Goal: Task Accomplishment & Management: Manage account settings

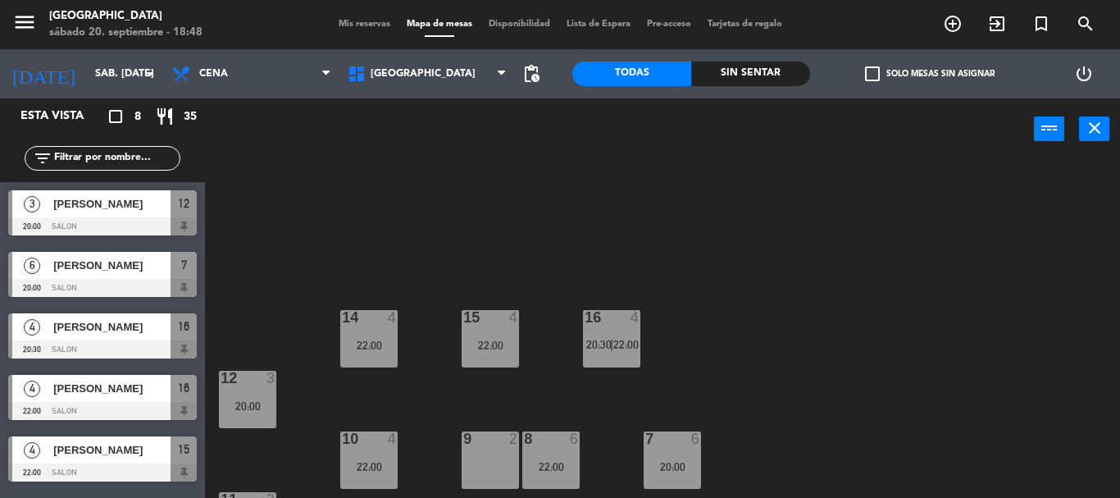
scroll to position [112, 0]
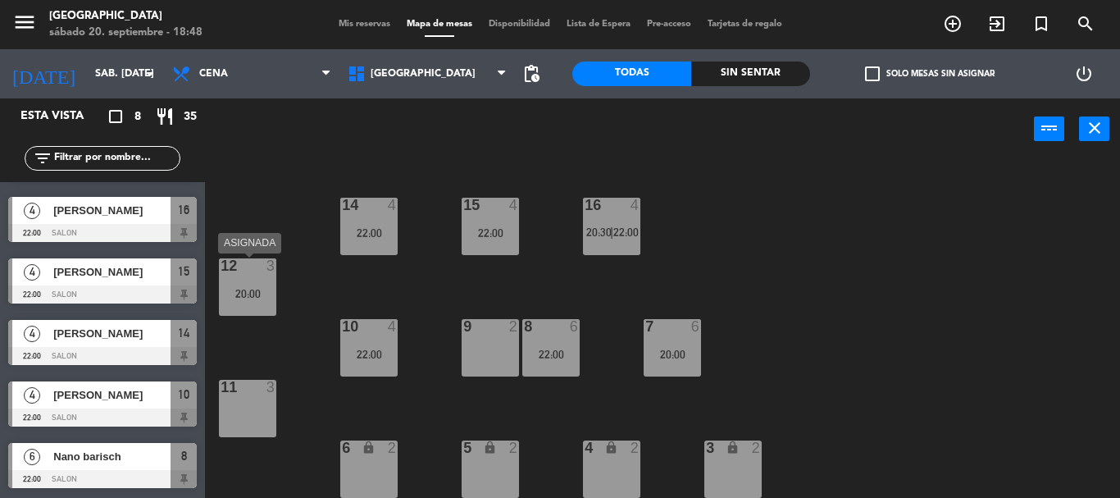
click at [247, 303] on div "12 3 20:00" at bounding box center [247, 286] width 57 height 57
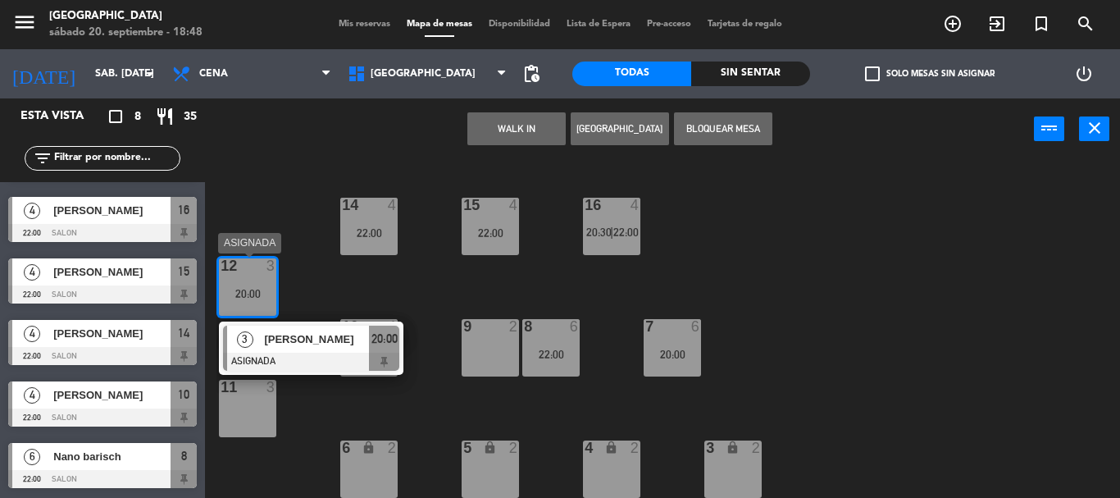
click at [247, 293] on div "20:00" at bounding box center [247, 293] width 57 height 11
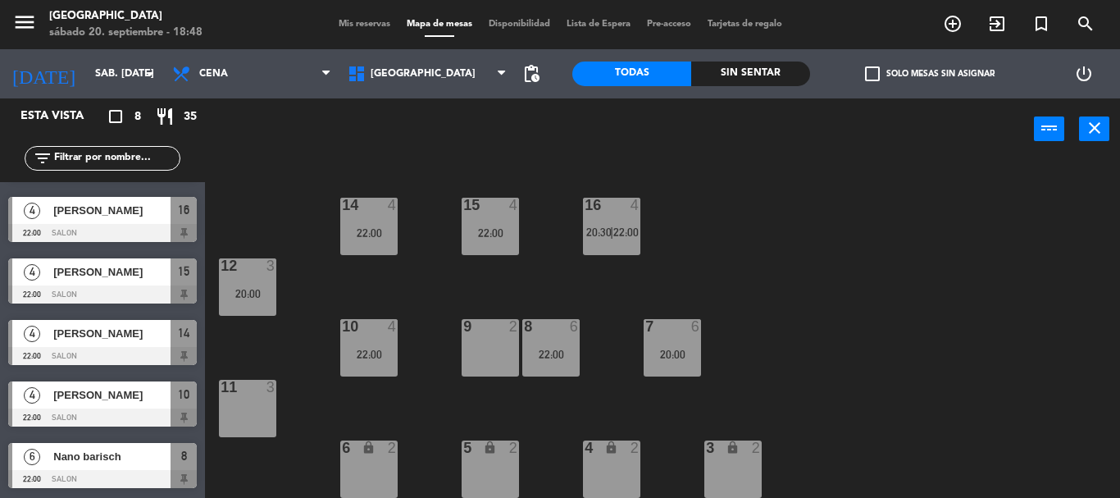
click at [239, 192] on div "15 4 22:00 14 4 22:00 16 4 20:30 | 22:00 12 3 20:00 7 6 20:00 8 6 22:00 9 2 10 …" at bounding box center [668, 329] width 904 height 338
click at [364, 16] on div "menu Pampa Café sábado 20. septiembre - 18:49 Mis reservas Mapa de mesas Dispon…" at bounding box center [560, 24] width 1120 height 49
click at [362, 25] on span "Mis reservas" at bounding box center [364, 24] width 68 height 9
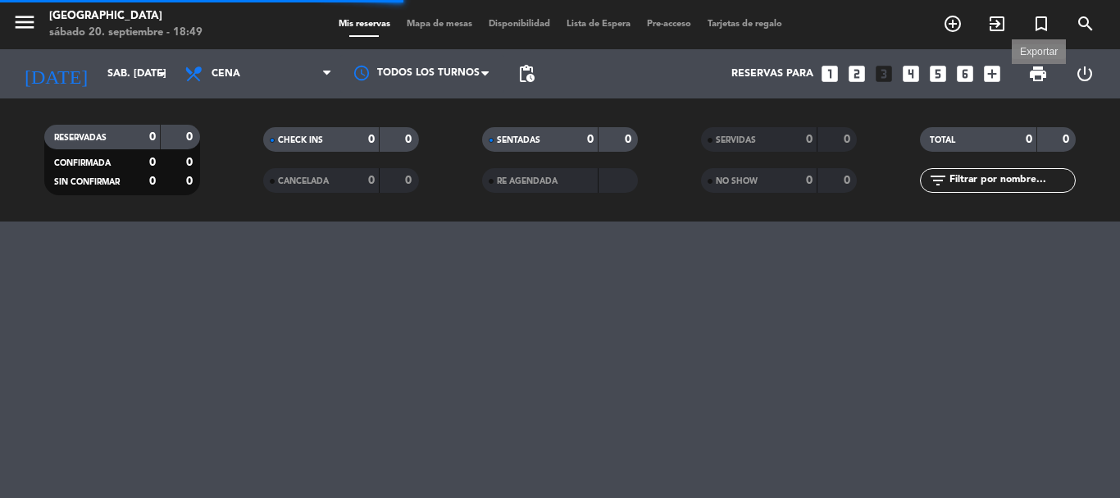
click at [1030, 65] on span "print" at bounding box center [1038, 74] width 20 height 20
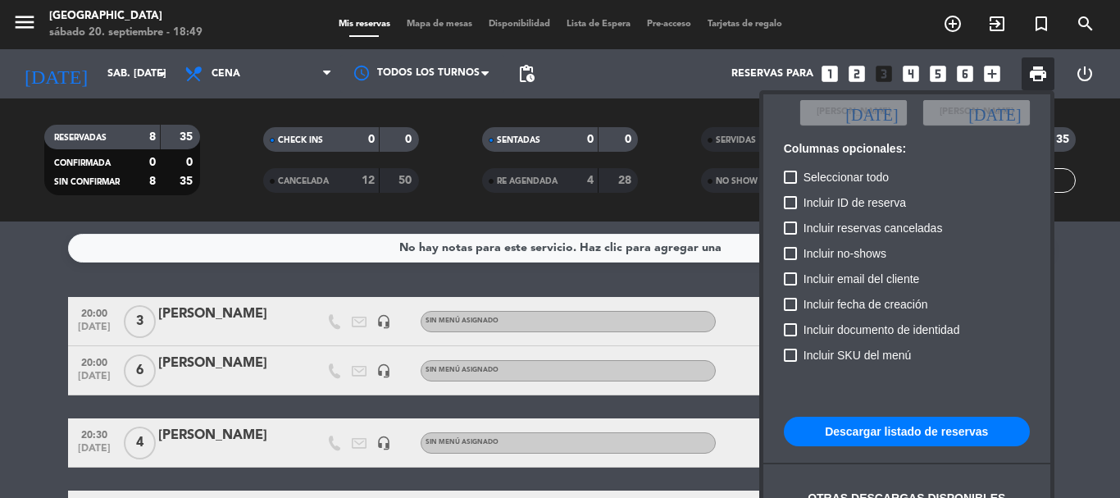
scroll to position [100, 0]
click at [970, 421] on button "Descargar listado de reservas" at bounding box center [907, 431] width 246 height 30
click at [412, 16] on div at bounding box center [560, 249] width 1120 height 498
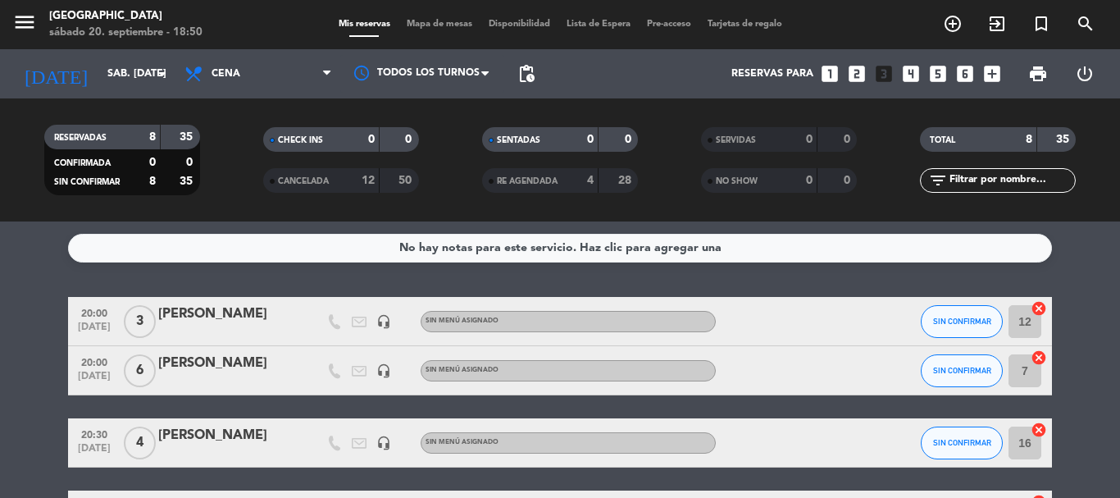
click at [419, 23] on span "Mapa de mesas" at bounding box center [440, 24] width 82 height 9
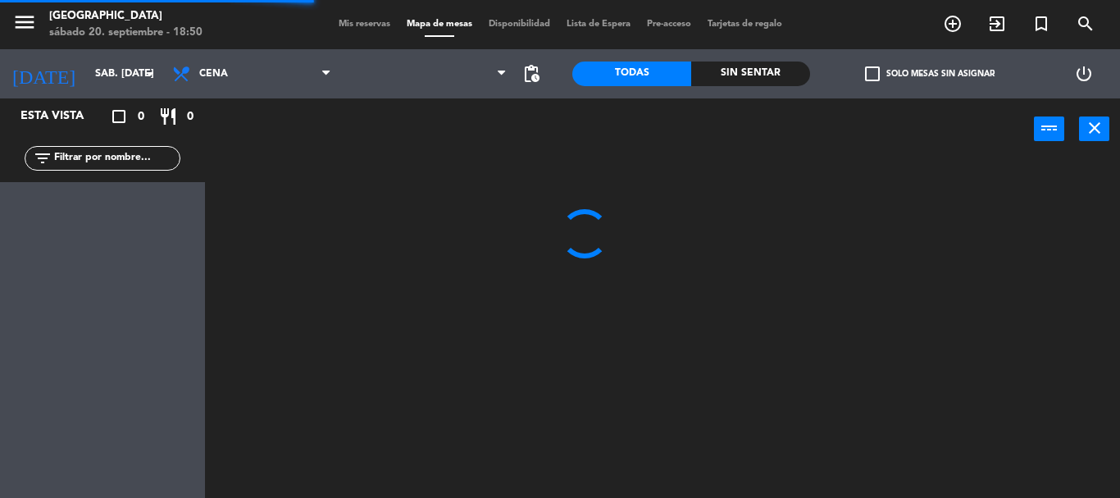
click at [380, 22] on span "Mis reservas" at bounding box center [364, 24] width 68 height 9
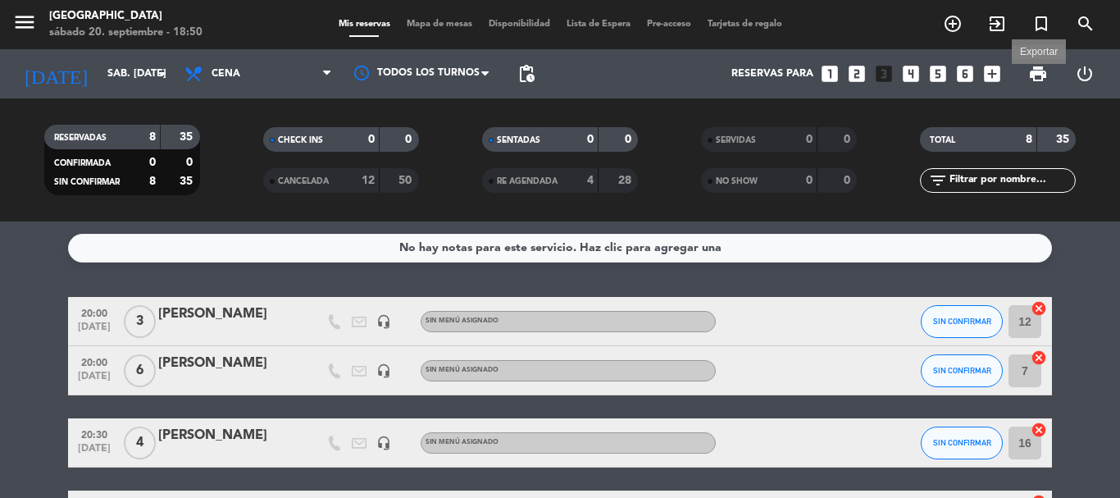
click at [1035, 70] on span "print" at bounding box center [1038, 74] width 20 height 20
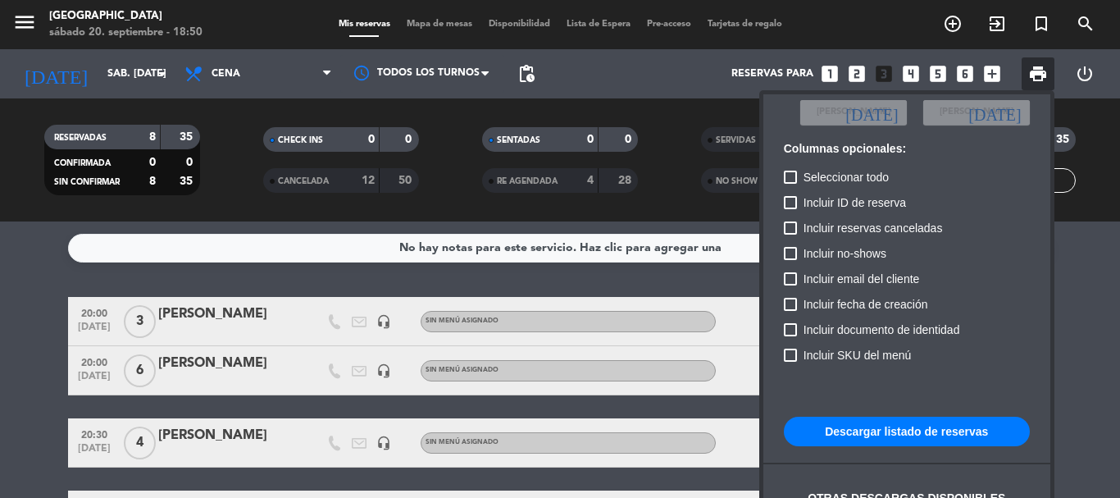
scroll to position [100, 0]
click at [874, 435] on button "Descargar listado de reservas" at bounding box center [907, 431] width 246 height 30
